Goal: Information Seeking & Learning: Learn about a topic

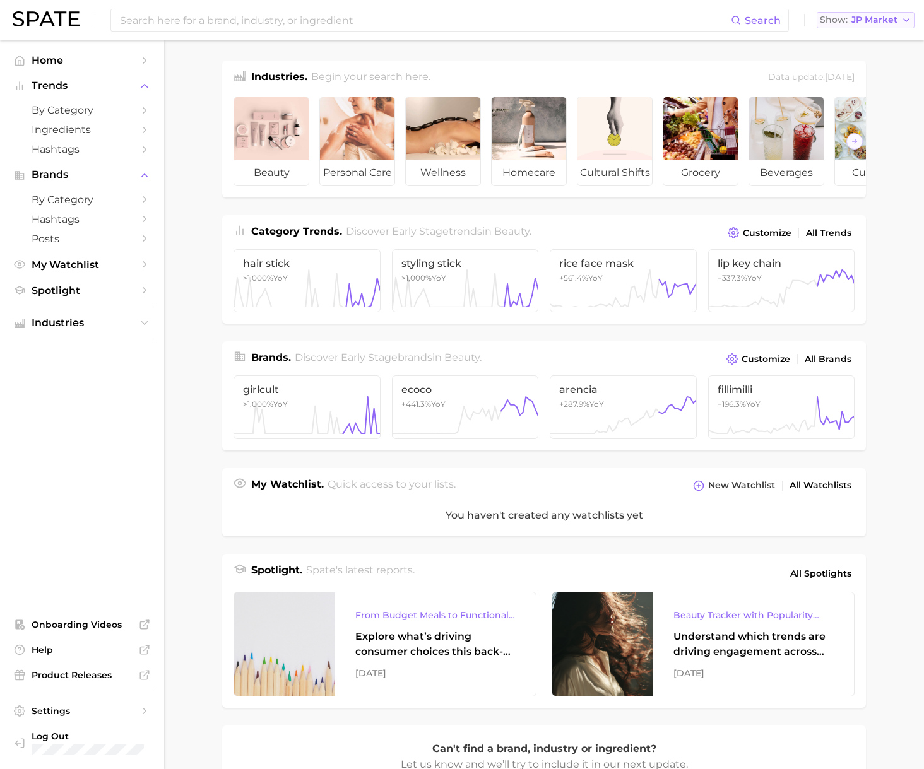
click at [857, 21] on span "JP Market" at bounding box center [874, 19] width 46 height 7
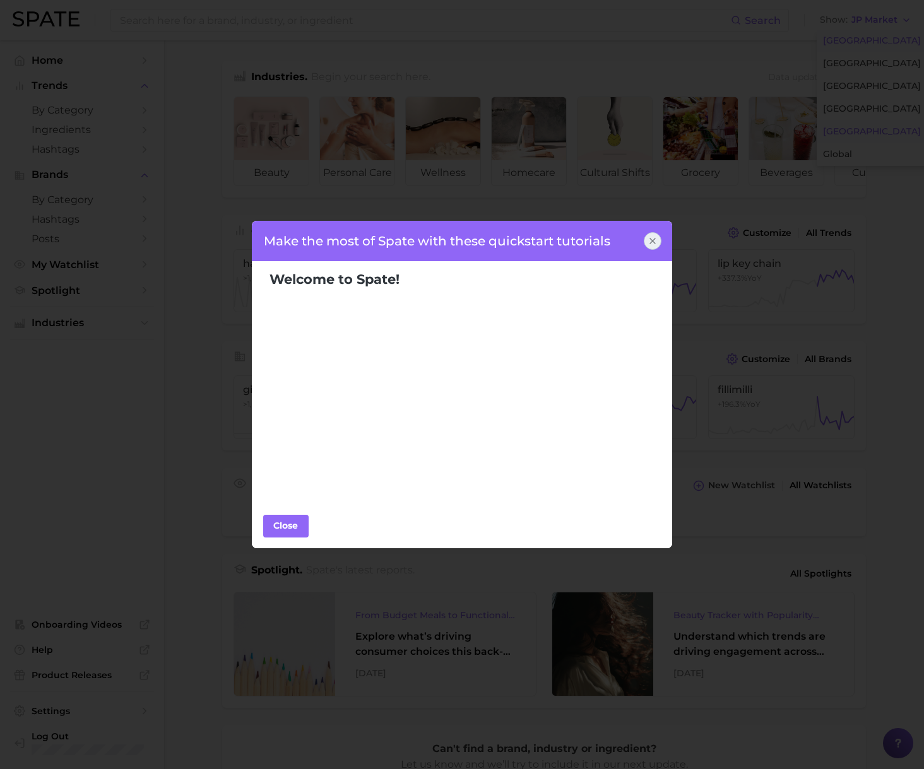
click at [857, 37] on div "Make the most of Spate with these quickstart tutorials Welcome to Spate! Popula…" at bounding box center [462, 384] width 924 height 769
click at [655, 243] on icon at bounding box center [652, 241] width 10 height 10
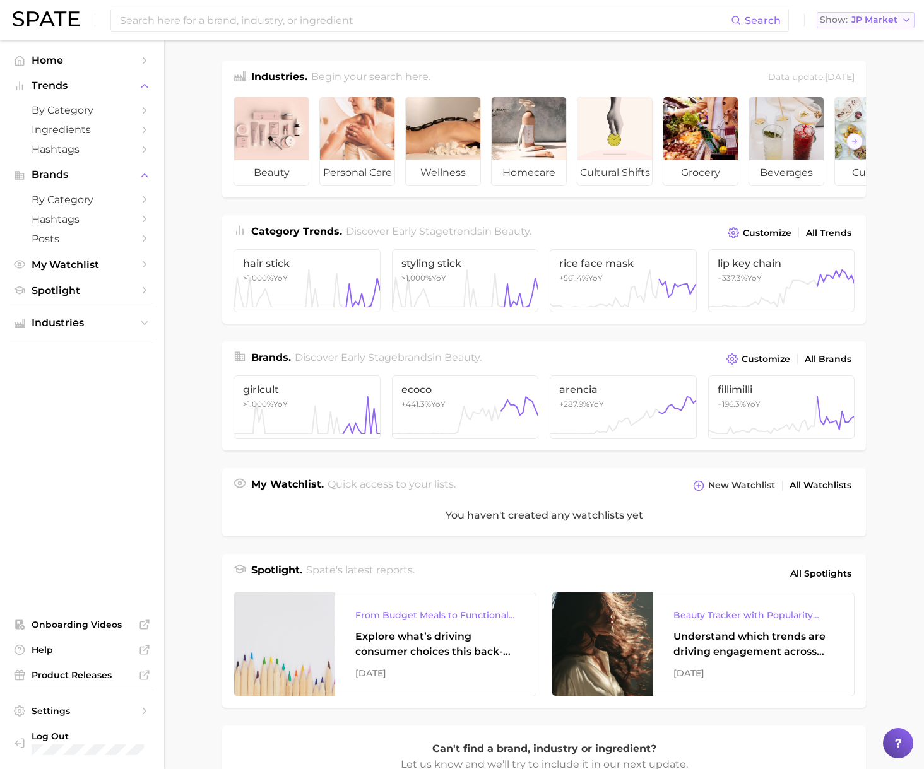
click at [859, 21] on span "JP Market" at bounding box center [874, 19] width 46 height 7
click at [847, 38] on span "[GEOGRAPHIC_DATA]" at bounding box center [872, 40] width 98 height 11
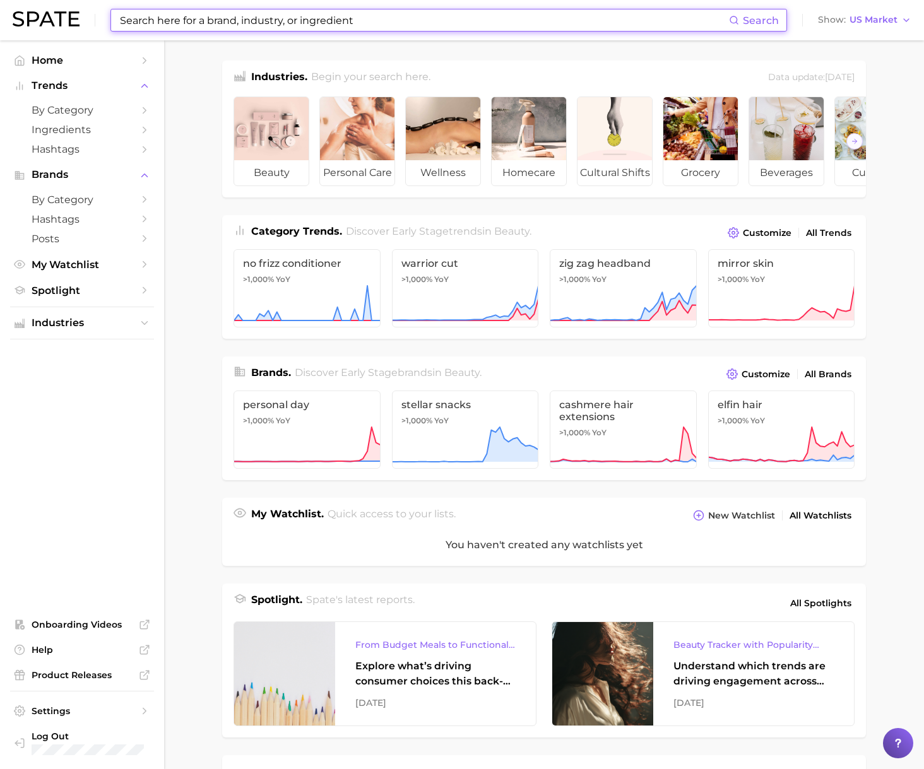
click at [478, 21] on input at bounding box center [424, 19] width 610 height 21
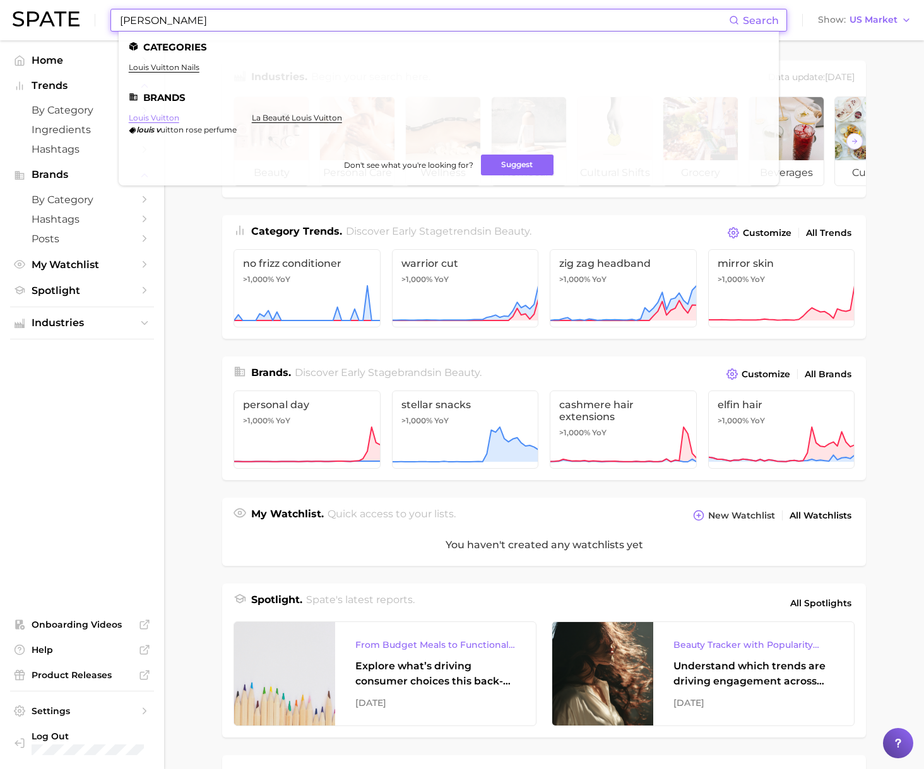
type input "[PERSON_NAME]"
click at [165, 116] on link "louis vuitton" at bounding box center [154, 117] width 50 height 9
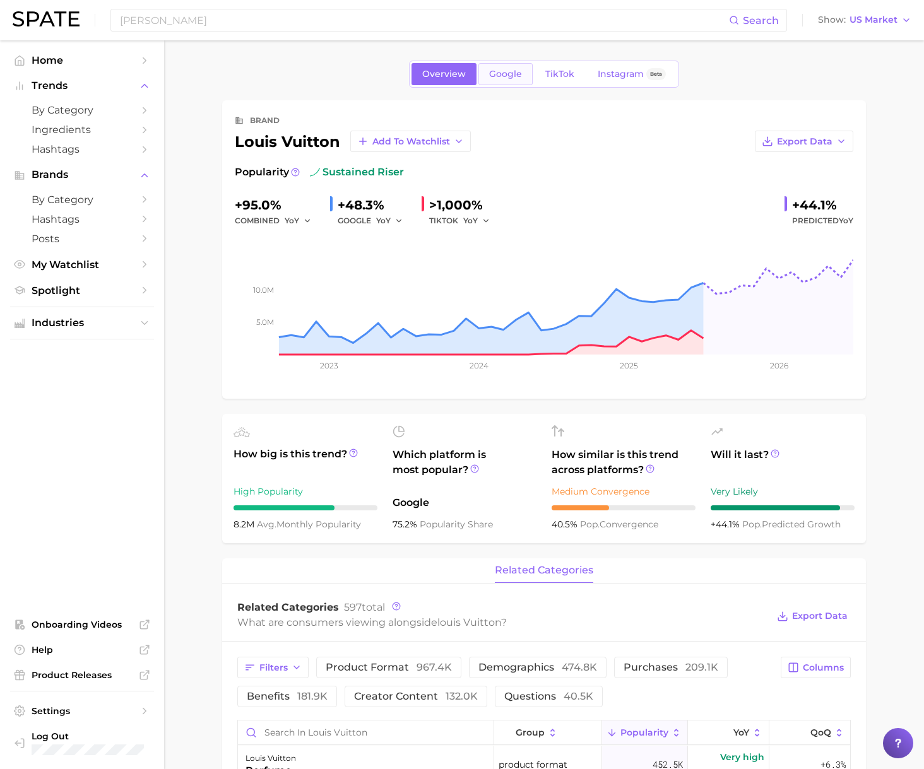
click at [515, 81] on link "Google" at bounding box center [505, 74] width 54 height 22
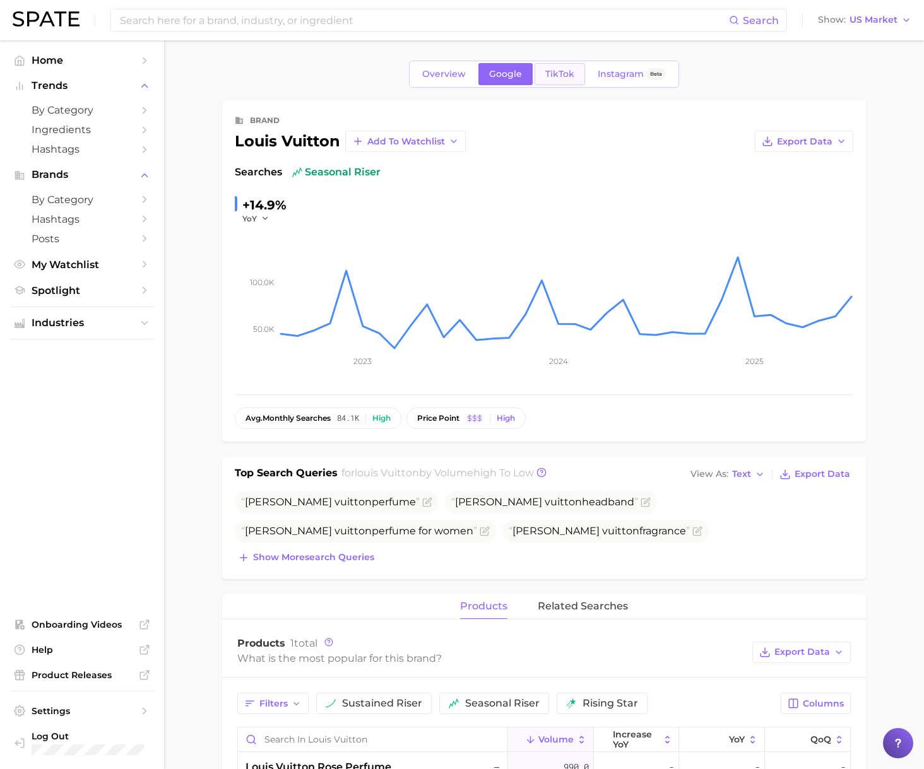
click at [562, 75] on span "TikTok" at bounding box center [559, 74] width 29 height 11
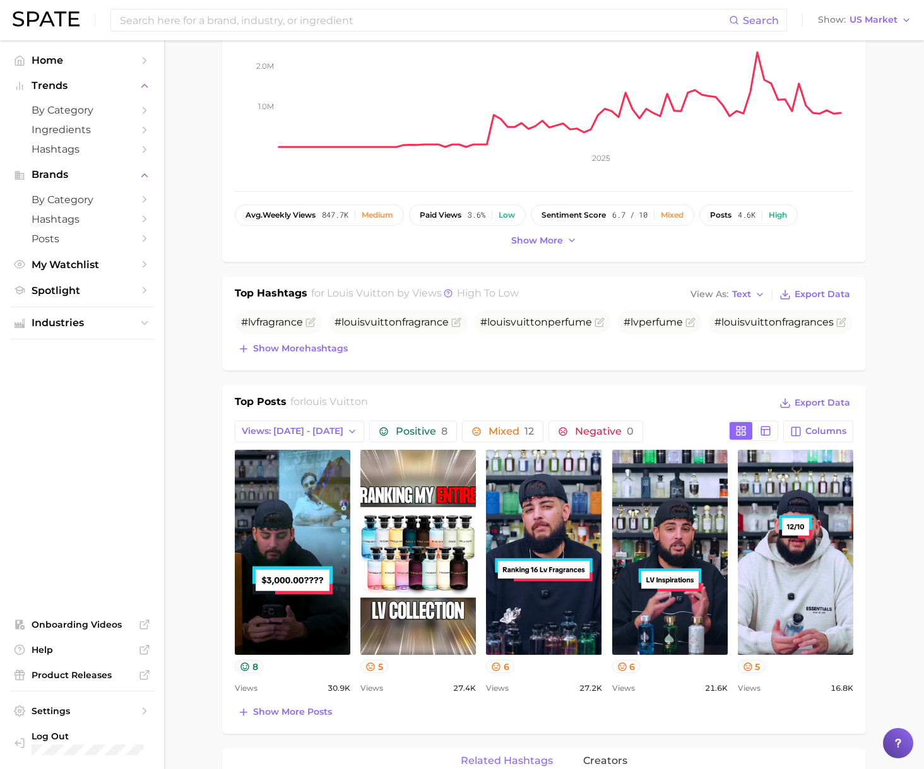
scroll to position [286, 0]
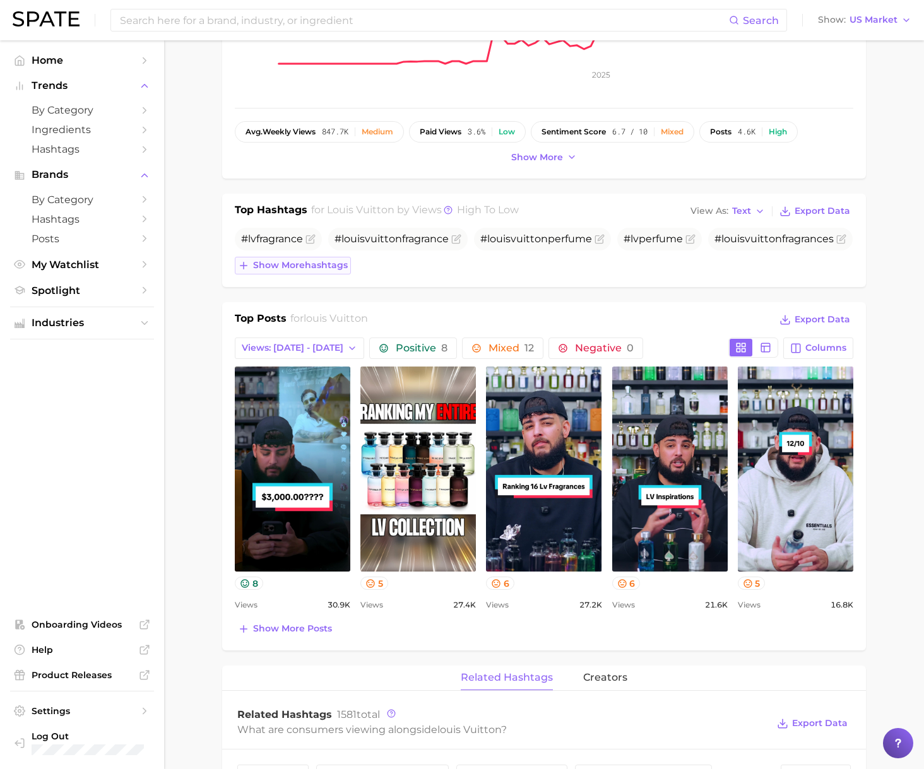
click at [304, 269] on span "Show more hashtags" at bounding box center [300, 265] width 95 height 11
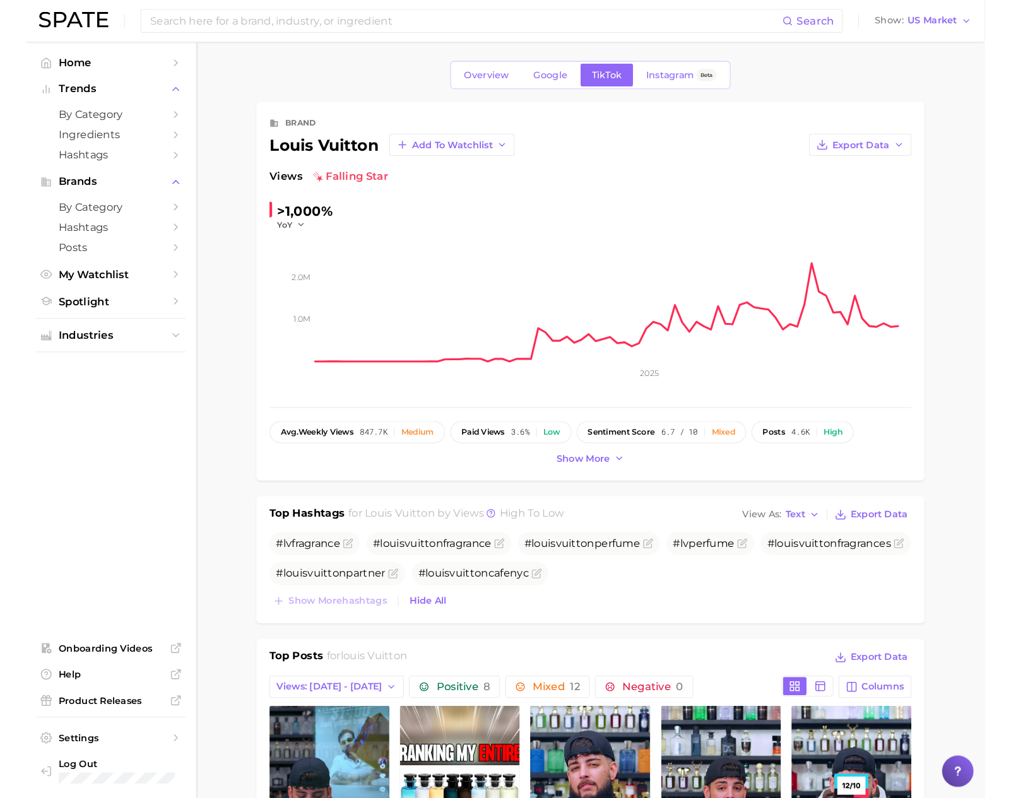
scroll to position [0, 0]
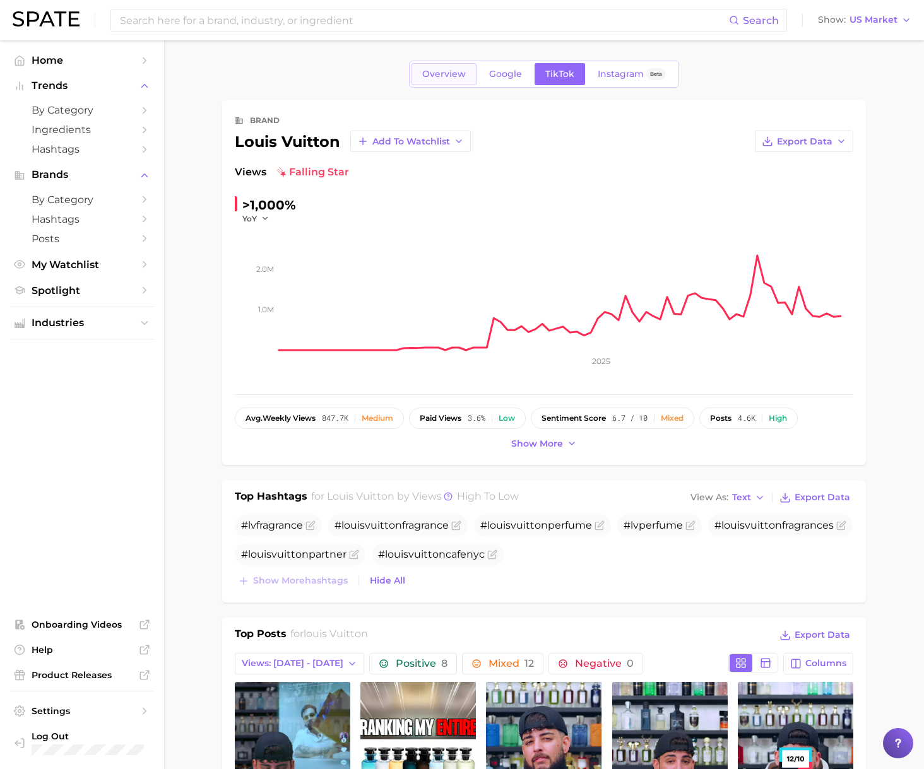
click at [440, 80] on link "Overview" at bounding box center [443, 74] width 65 height 22
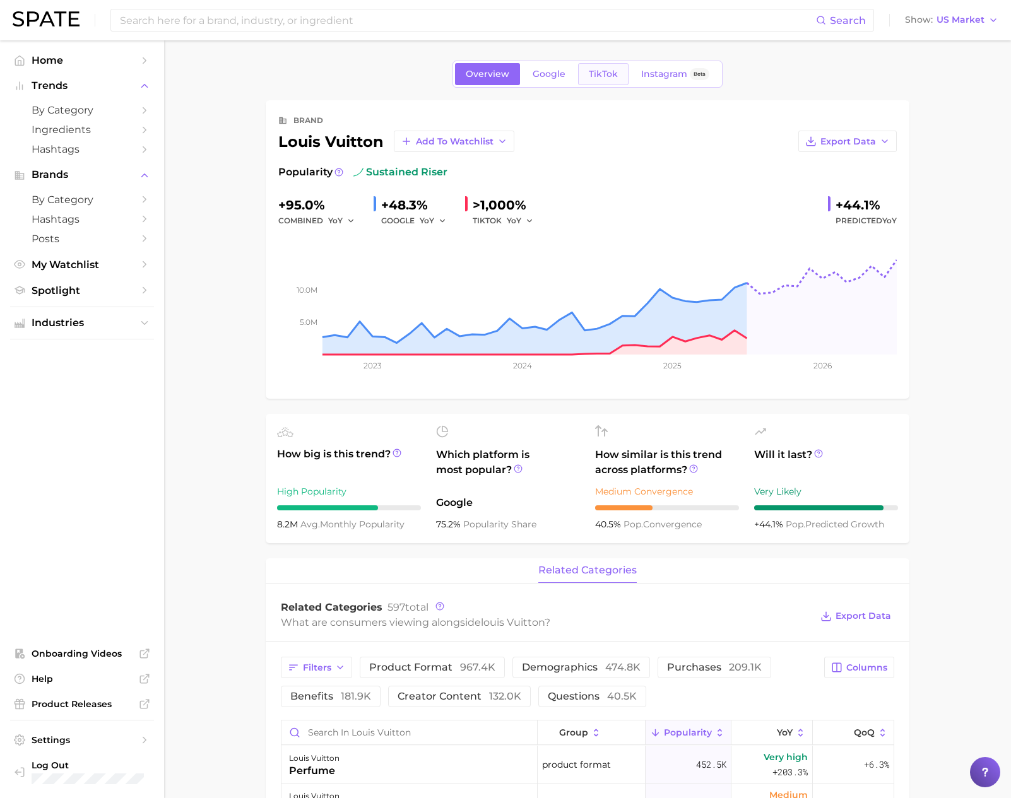
click at [592, 83] on link "TikTok" at bounding box center [603, 74] width 50 height 22
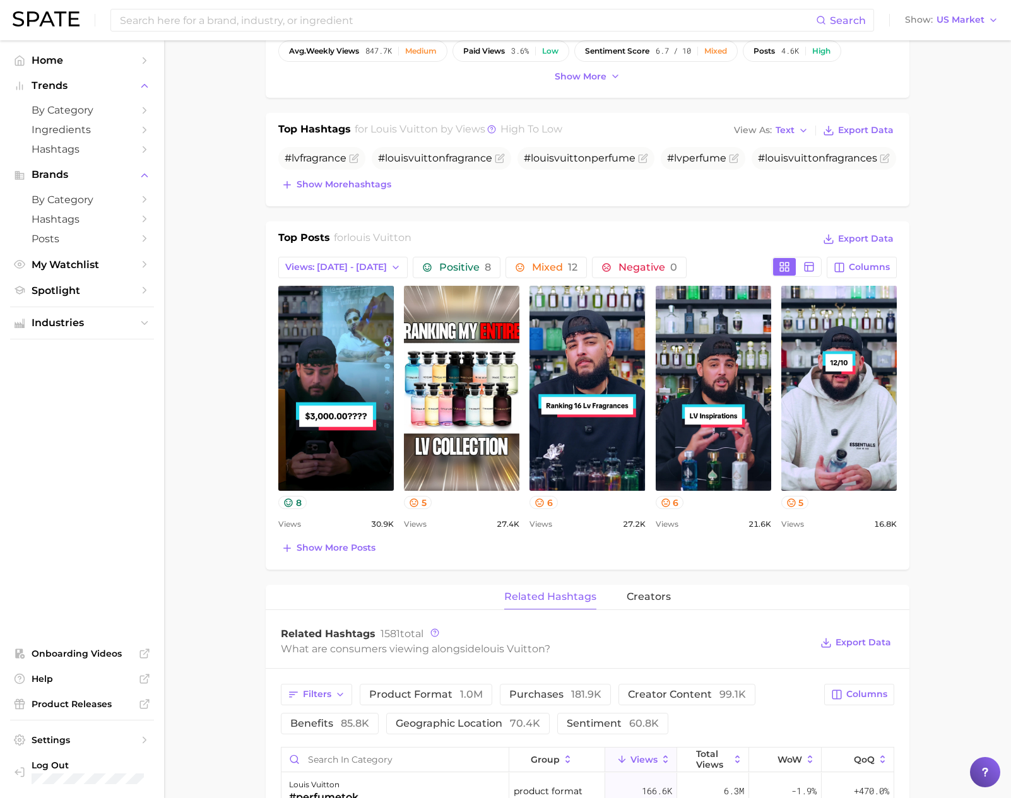
scroll to position [381, 0]
